Goal: Find specific page/section: Find specific page/section

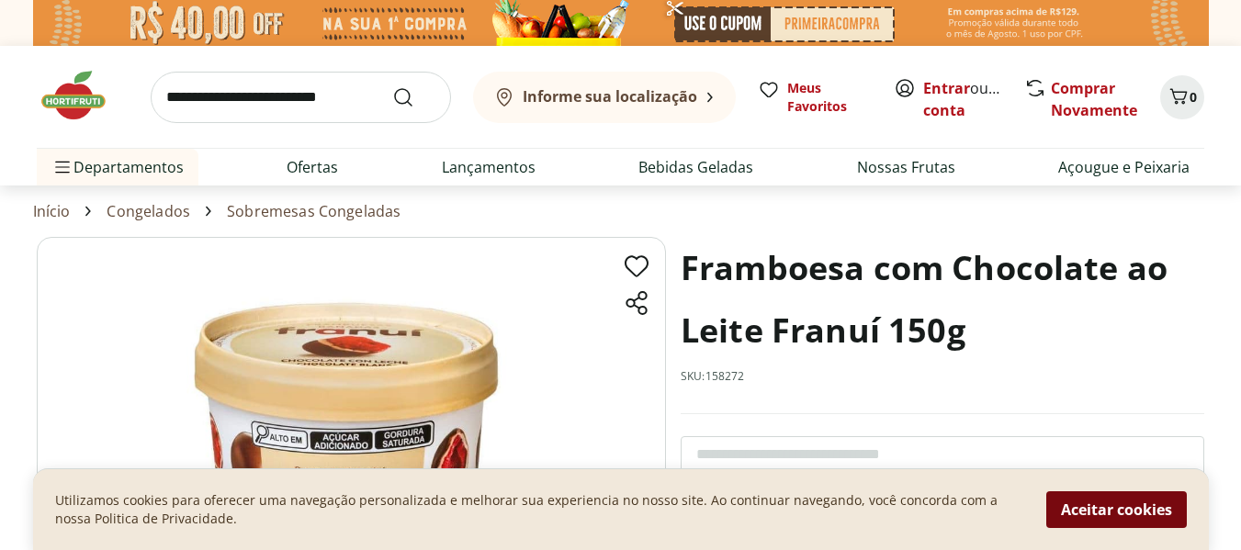
click at [1140, 517] on button "Aceitar cookies" at bounding box center [1116, 509] width 141 height 37
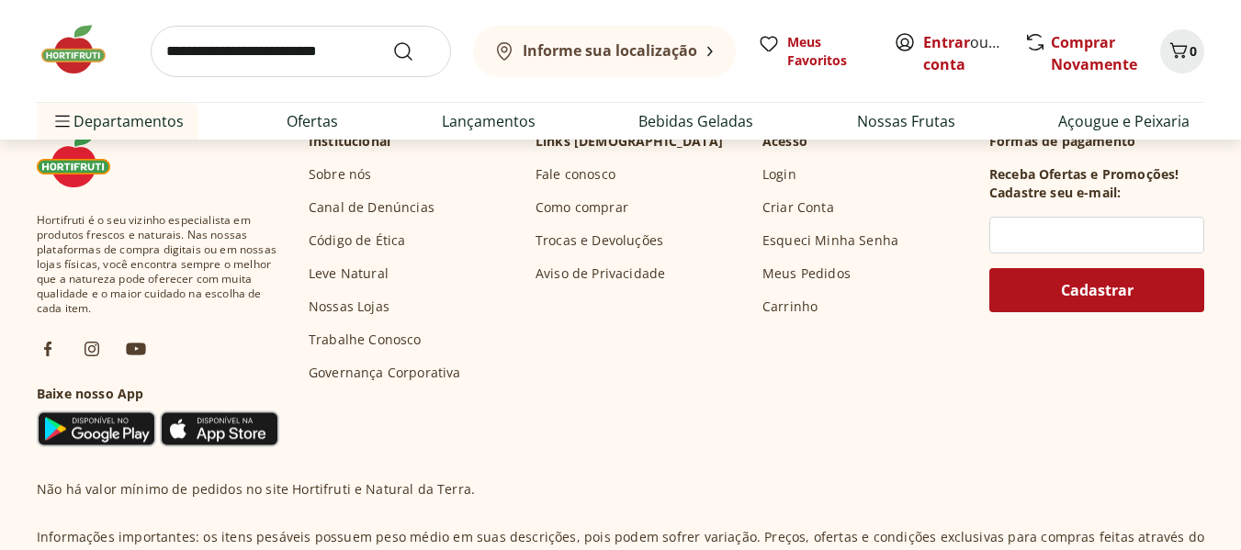
scroll to position [641, 0]
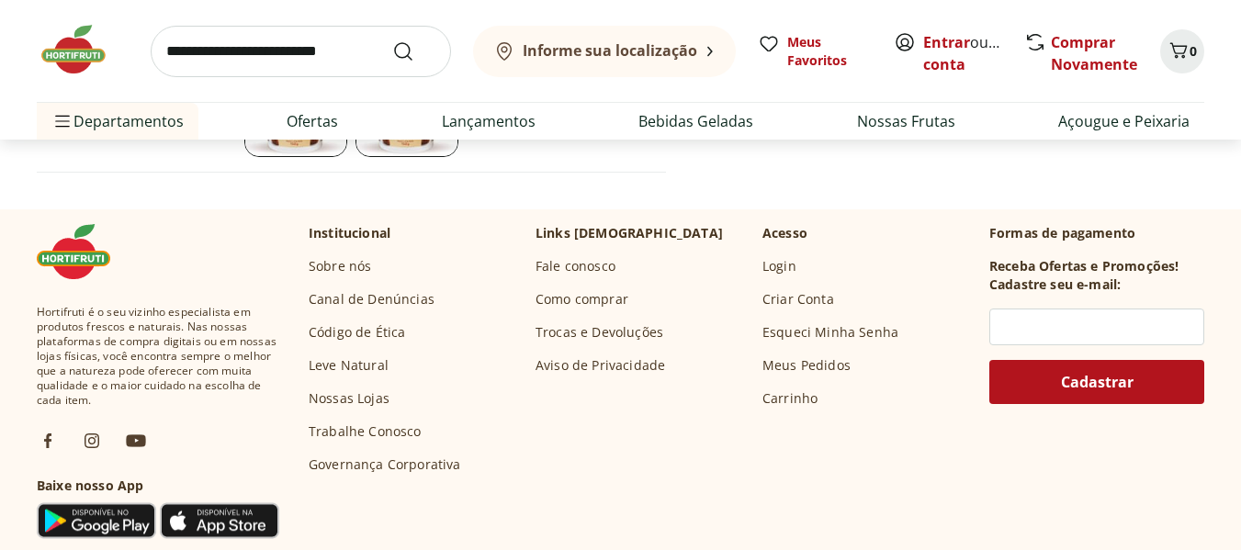
click at [339, 398] on link "Nossas Lojas" at bounding box center [349, 398] width 81 height 18
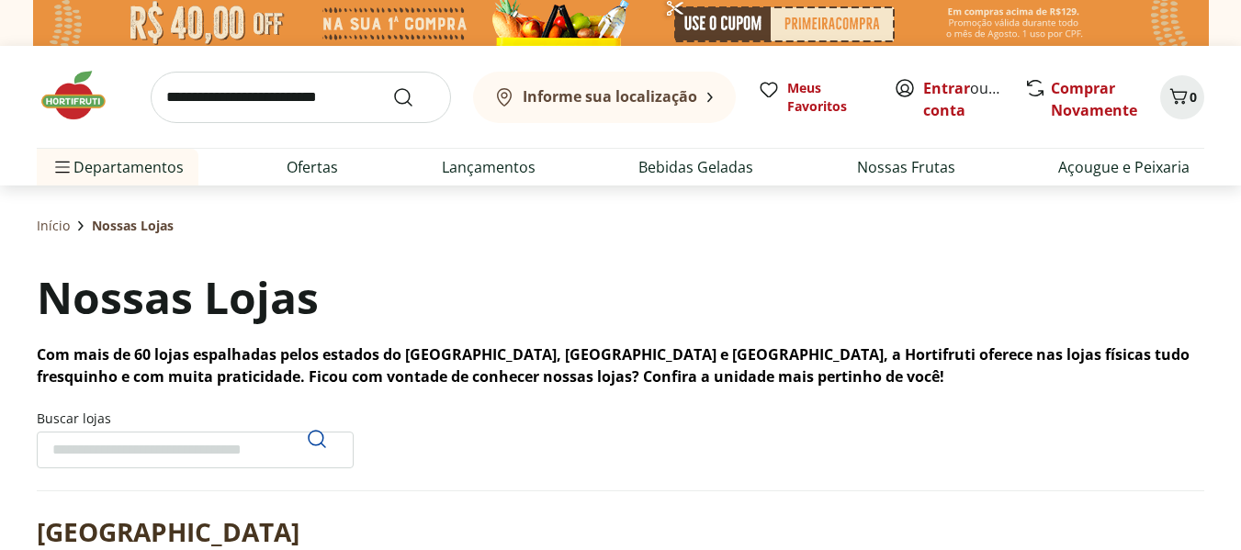
click at [89, 451] on input "Buscar lojas" at bounding box center [195, 450] width 317 height 37
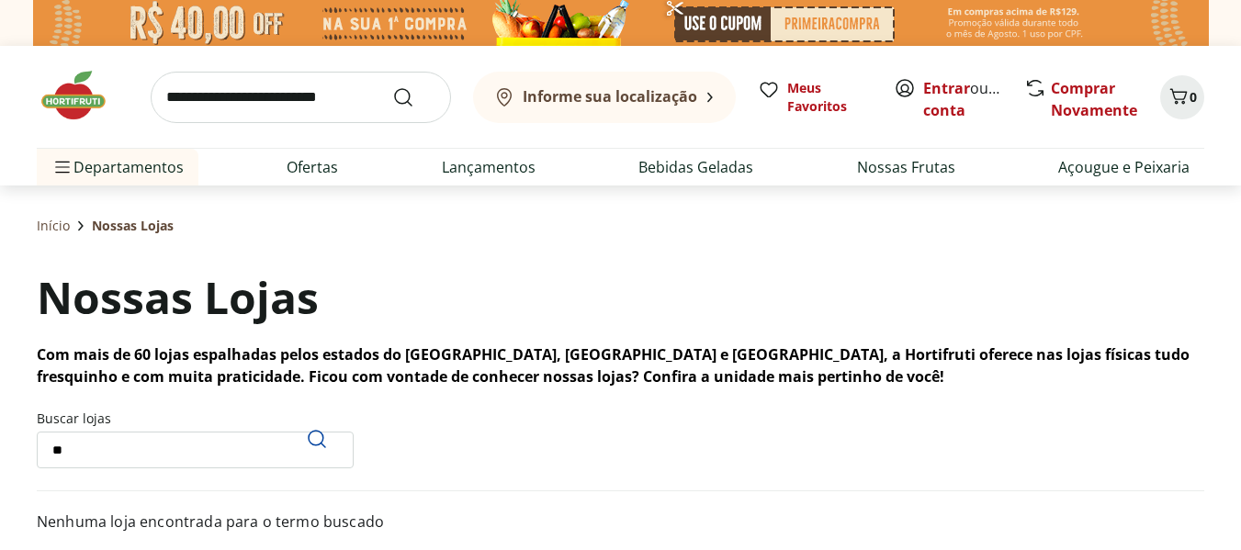
type input "*"
click at [320, 444] on use "Pesquisar" at bounding box center [317, 439] width 22 height 22
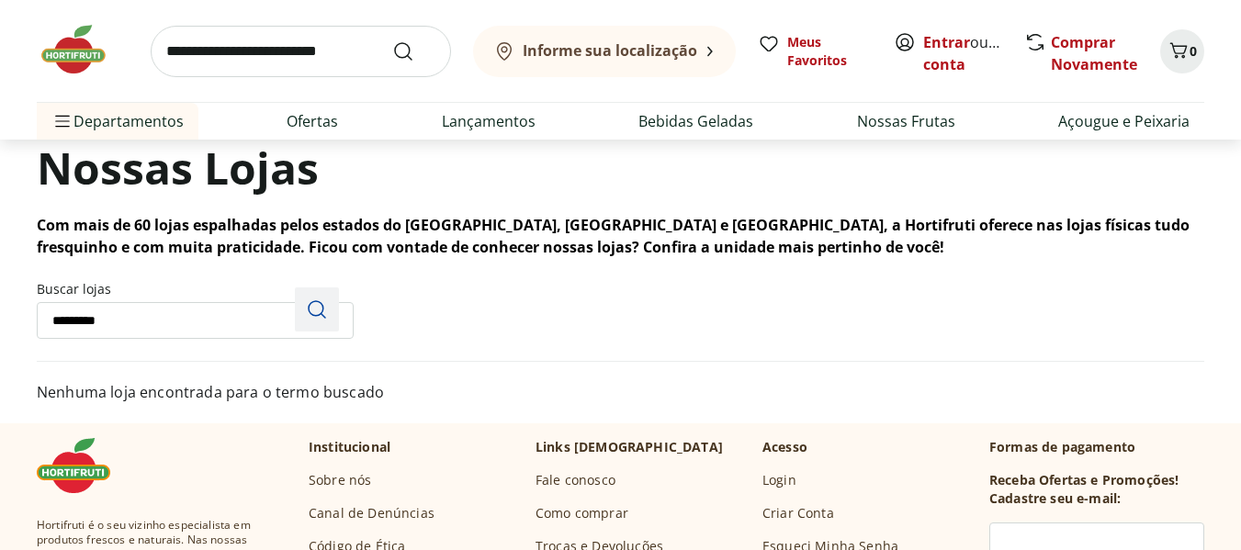
scroll to position [184, 0]
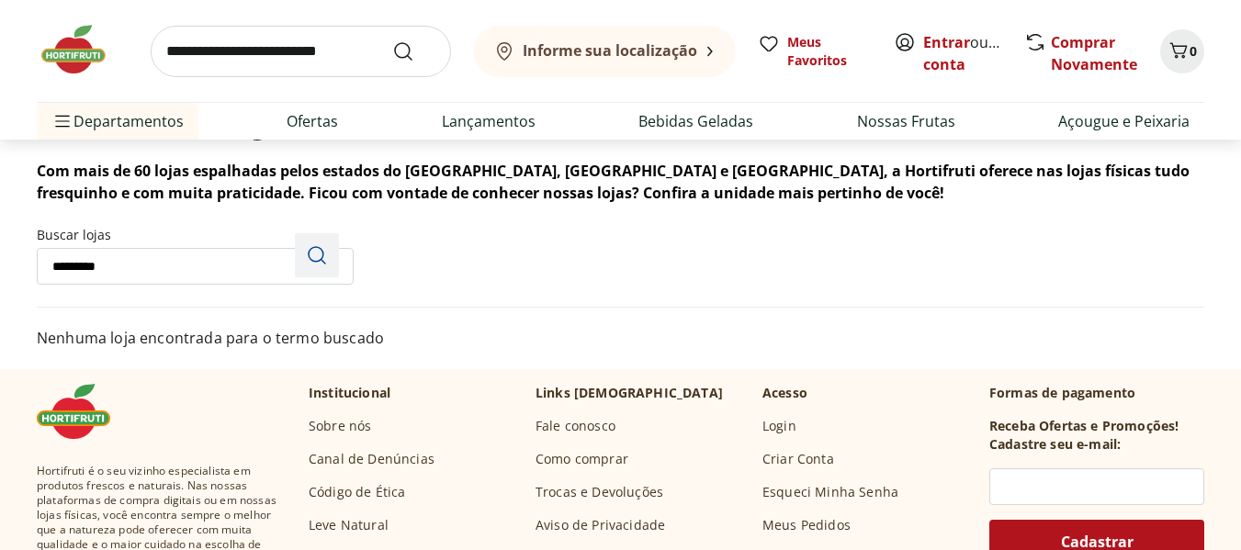
click at [321, 254] on icon "Pesquisar" at bounding box center [317, 255] width 22 height 22
drag, startPoint x: 158, startPoint y: 267, endPoint x: 26, endPoint y: 264, distance: 132.3
click at [26, 264] on div "Início Nossas Lojas Nossas Lojas Com mais de 60 lojas espalhadas pelos estados …" at bounding box center [620, 185] width 1241 height 366
type input "*********"
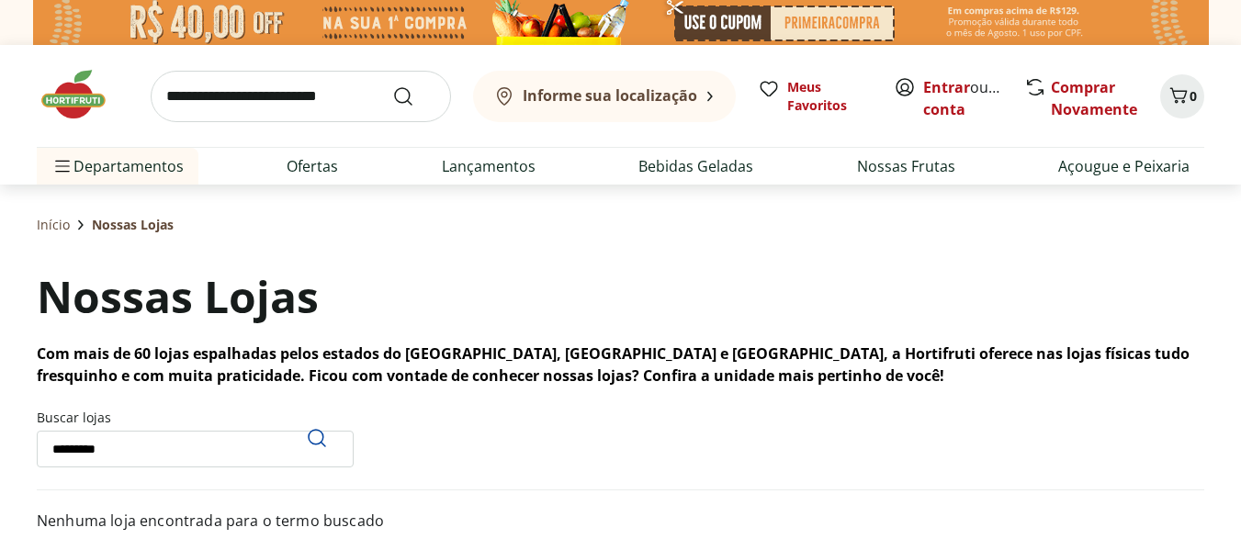
scroll to position [0, 0]
